Goal: Task Accomplishment & Management: Manage account settings

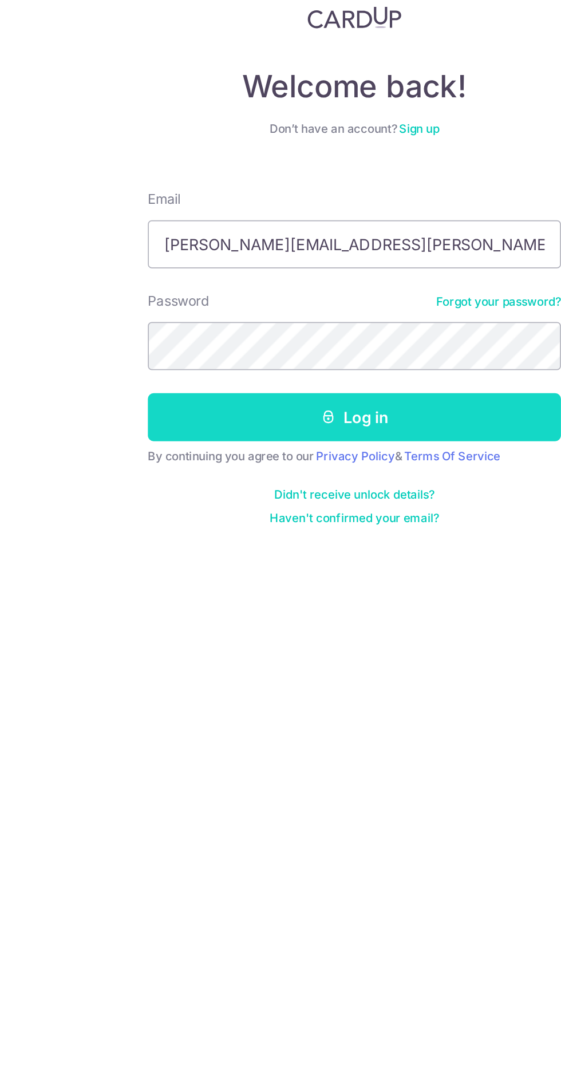
click at [350, 286] on button "Log in" at bounding box center [280, 285] width 246 height 29
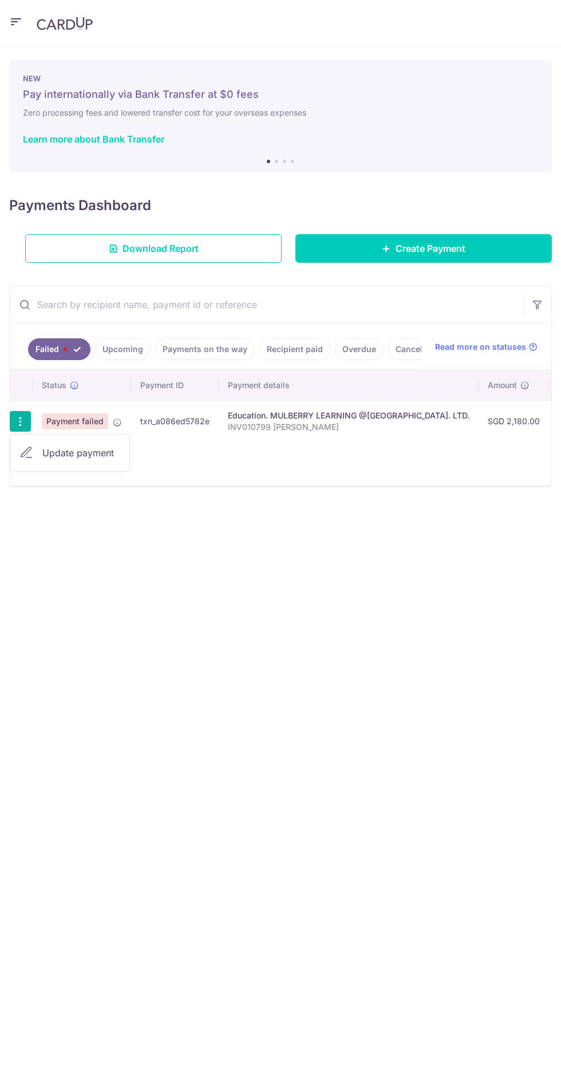
click at [52, 457] on span "Update payment" at bounding box center [81, 453] width 78 height 14
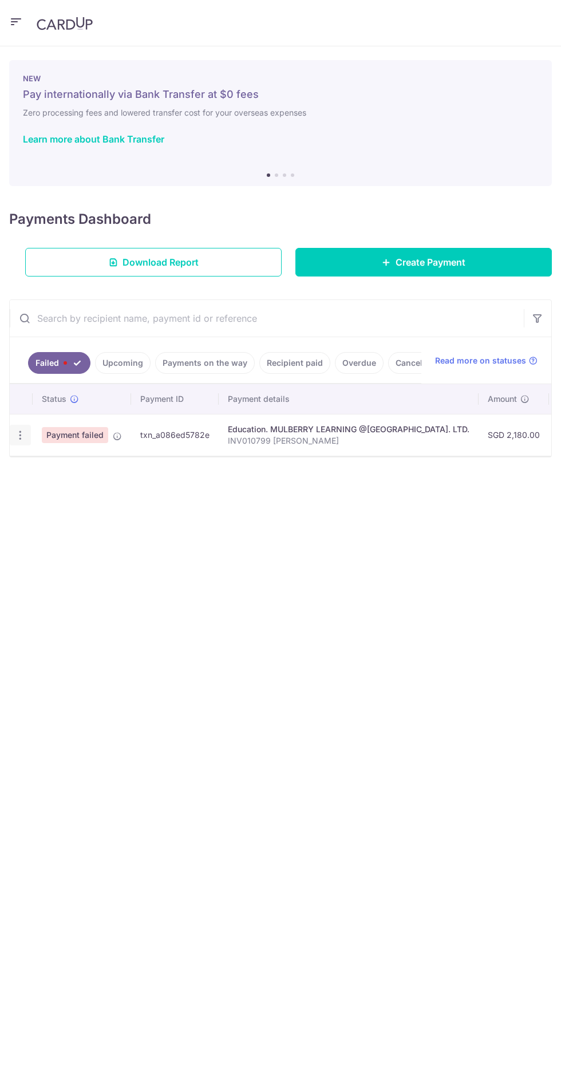
radio input "true"
type input "2,180.00"
type input "INV010799 [PERSON_NAME]"
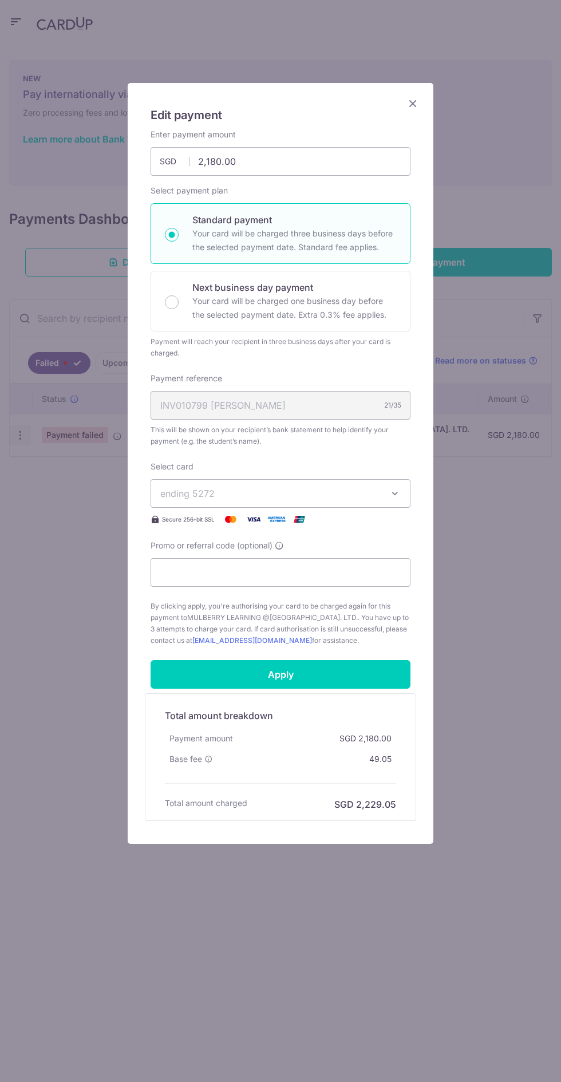
type input "OFF225"
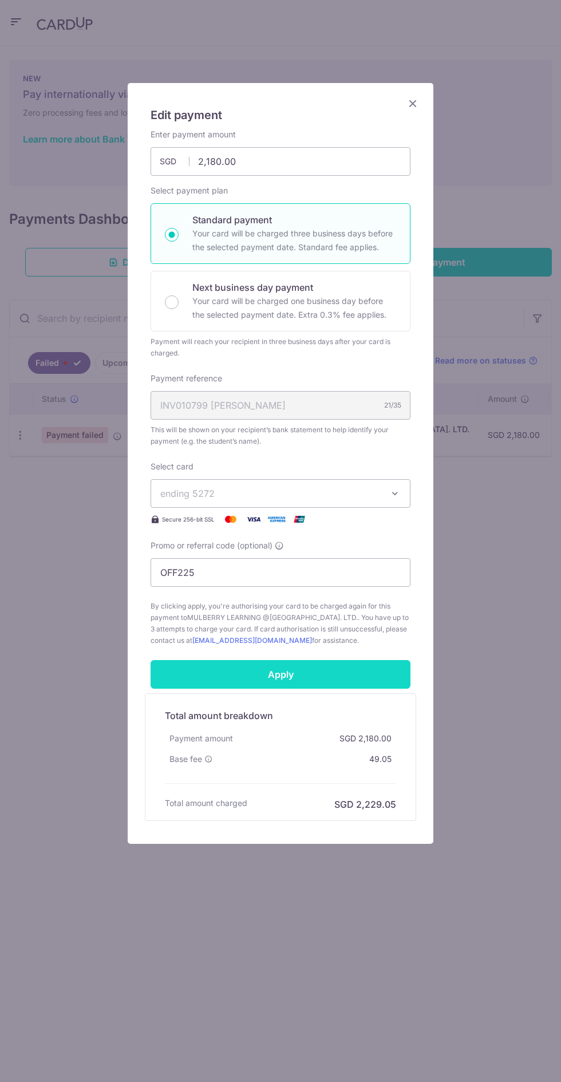
click at [365, 670] on input "Apply" at bounding box center [281, 674] width 260 height 29
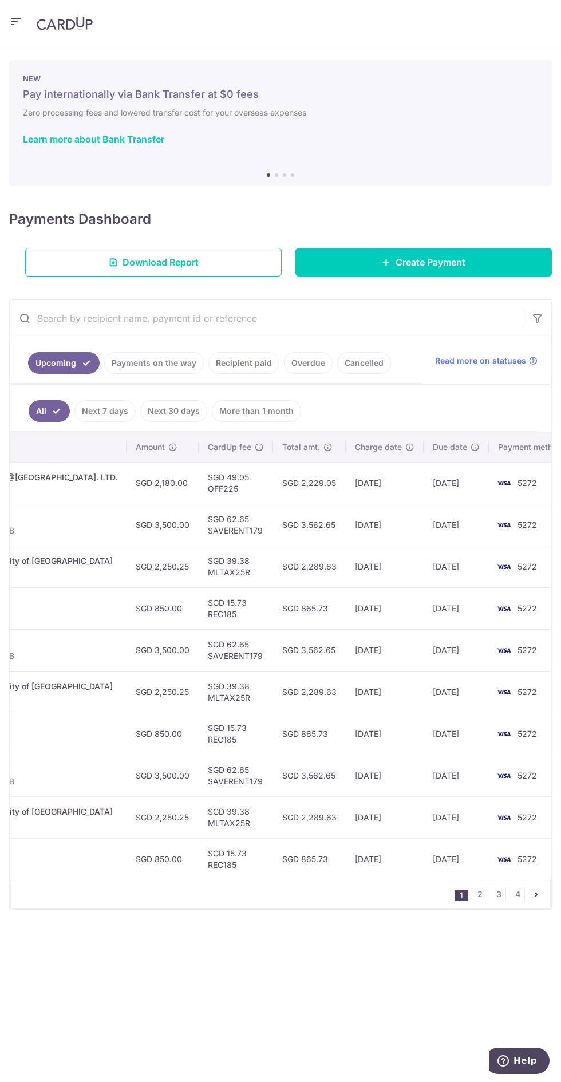
scroll to position [0, 382]
